Goal: Register for event/course

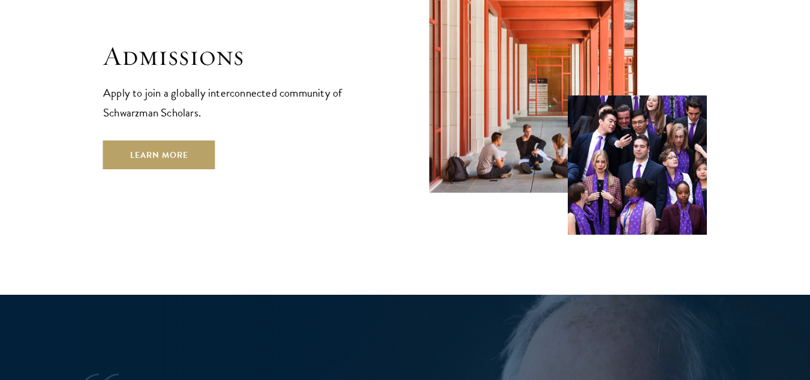
scroll to position [2099, 0]
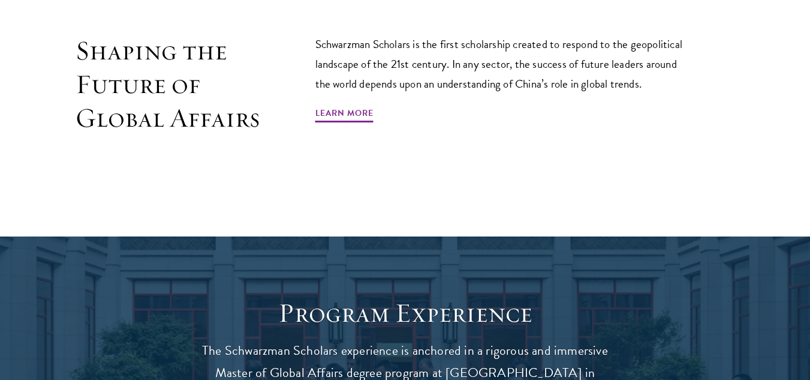
scroll to position [1020, 0]
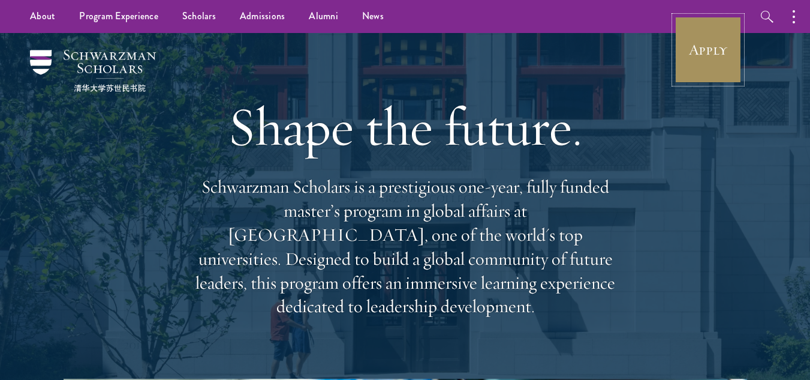
click at [709, 54] on link "Apply" at bounding box center [708, 49] width 67 height 67
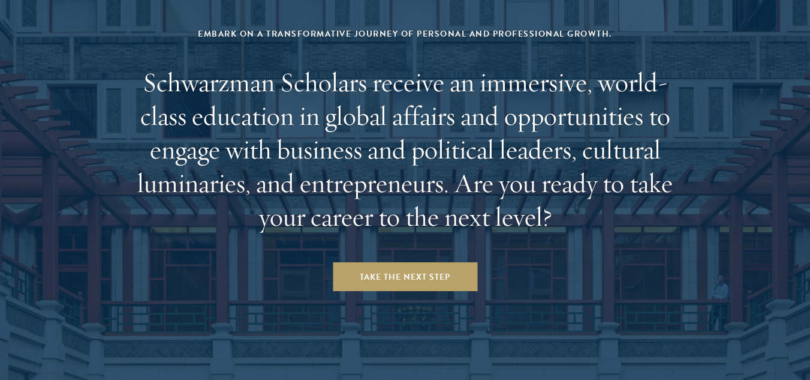
scroll to position [4997, 0]
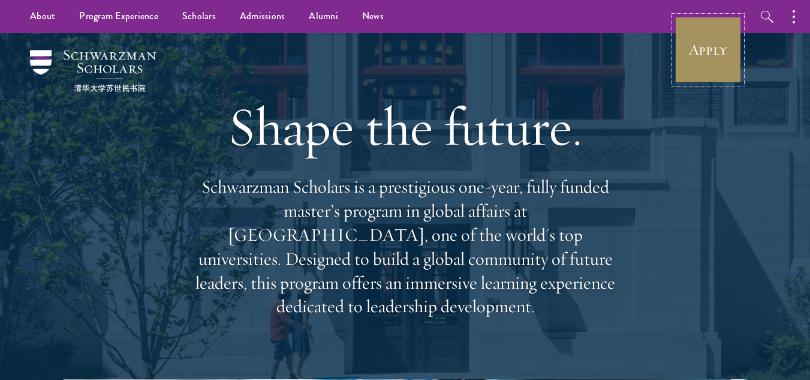
click at [708, 53] on link "Apply" at bounding box center [708, 49] width 67 height 67
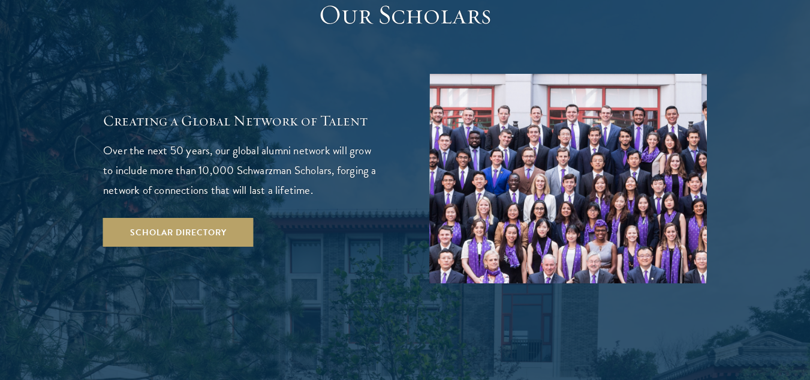
scroll to position [2219, 0]
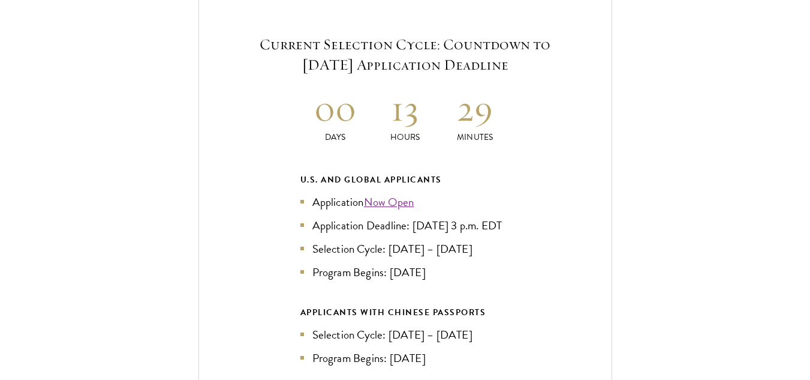
scroll to position [2579, 0]
